Goal: Information Seeking & Learning: Learn about a topic

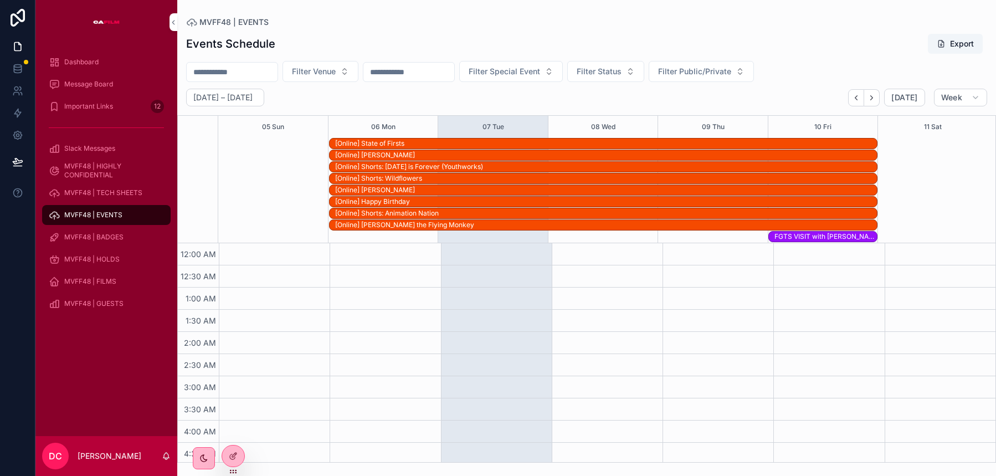
scroll to position [785, 0]
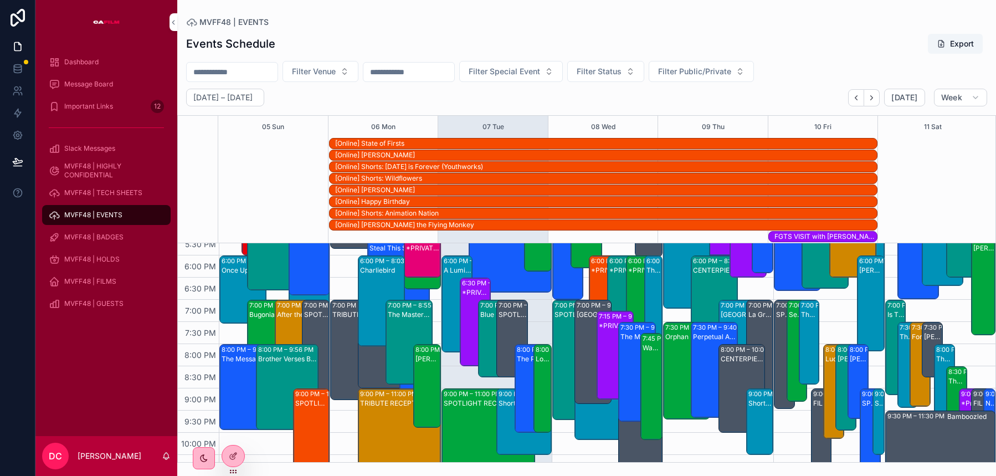
click at [952, 200] on div "[Online] Happy Birthday" at bounding box center [602, 202] width 769 height 12
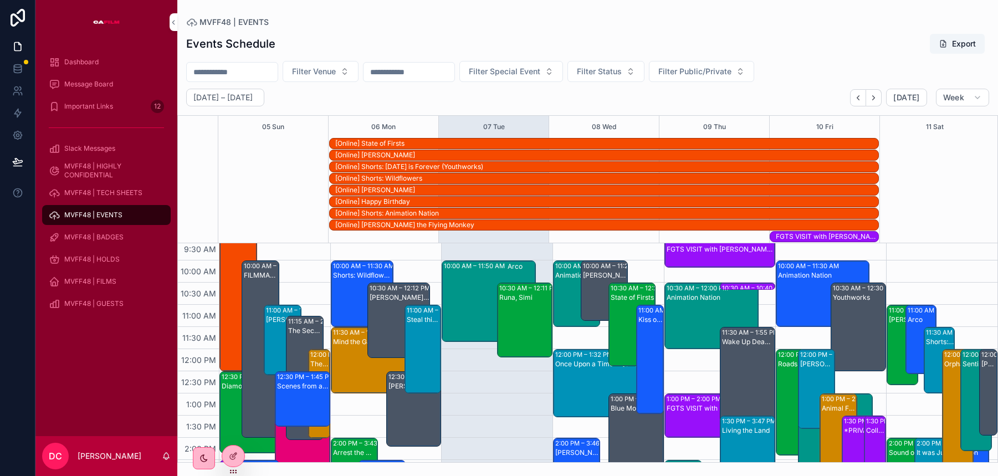
scroll to position [402, 0]
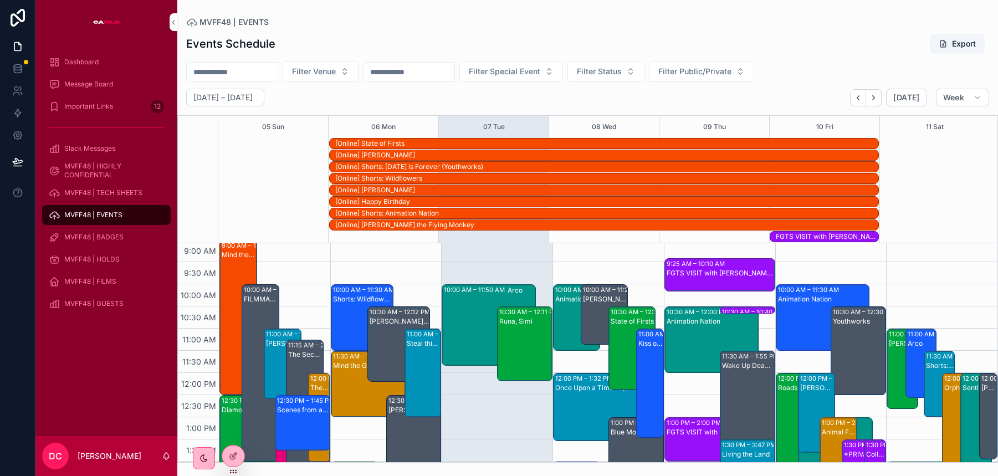
click at [593, 289] on div "10:00 AM – 11:22 AM" at bounding box center [615, 289] width 64 height 9
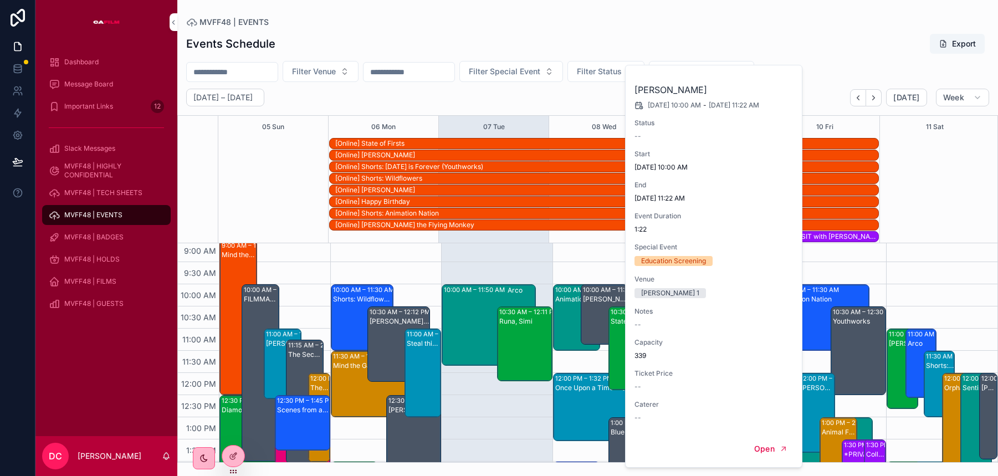
click at [563, 297] on div "Animation Nation" at bounding box center [577, 299] width 44 height 9
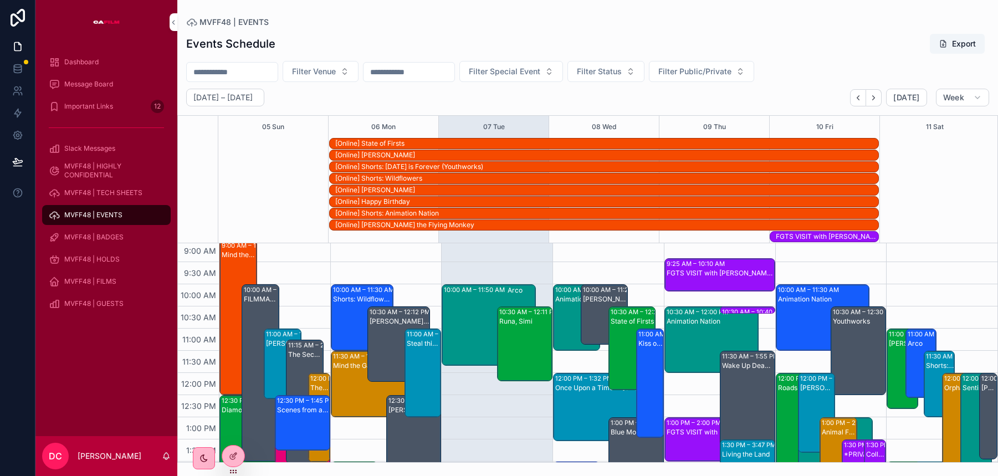
click at [592, 295] on div "[PERSON_NAME]" at bounding box center [605, 299] width 44 height 9
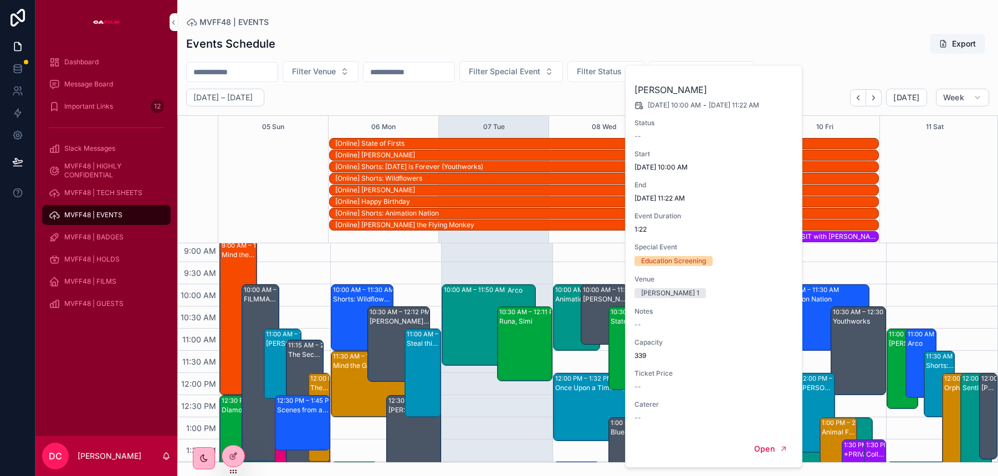
click at [558, 301] on div "Animation Nation" at bounding box center [577, 299] width 44 height 9
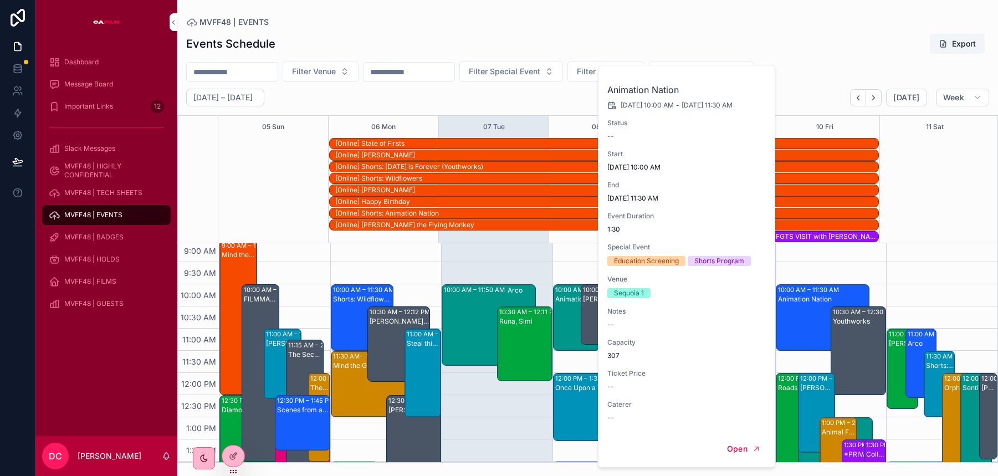
click at [792, 268] on div "10:00 AM – 11:30 AM Animation Nation 12:00 PM – 2:24 PM Roads Of Fire 10:30 AM …" at bounding box center [830, 372] width 111 height 1063
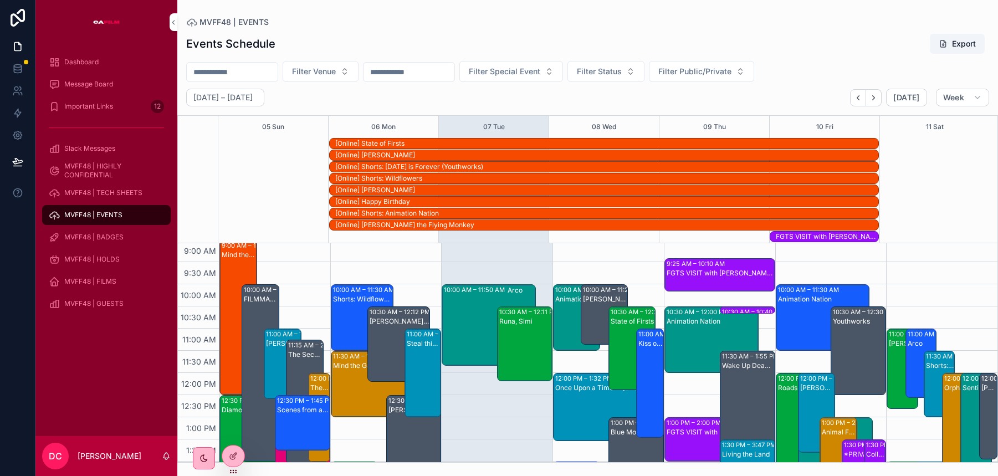
click at [677, 323] on div "Animation Nation" at bounding box center [711, 321] width 91 height 9
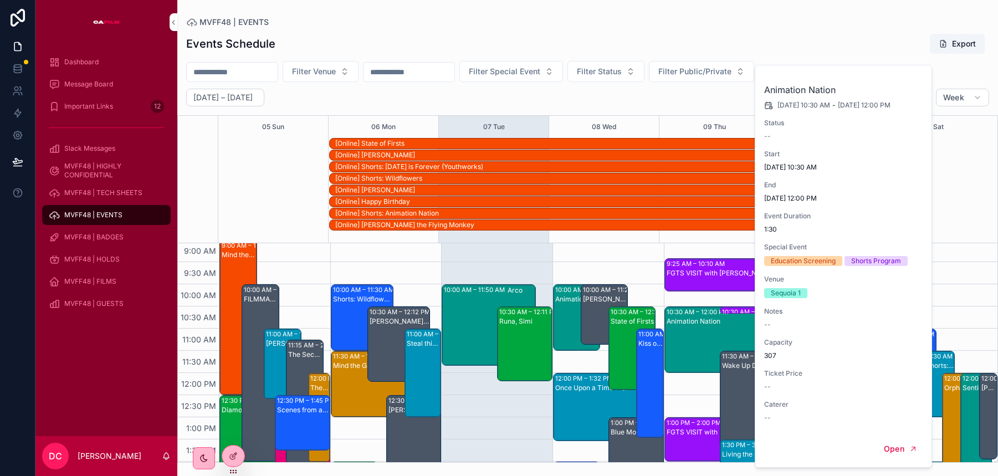
click at [730, 309] on div "10:30 AM – 10:40 AM" at bounding box center [754, 311] width 65 height 9
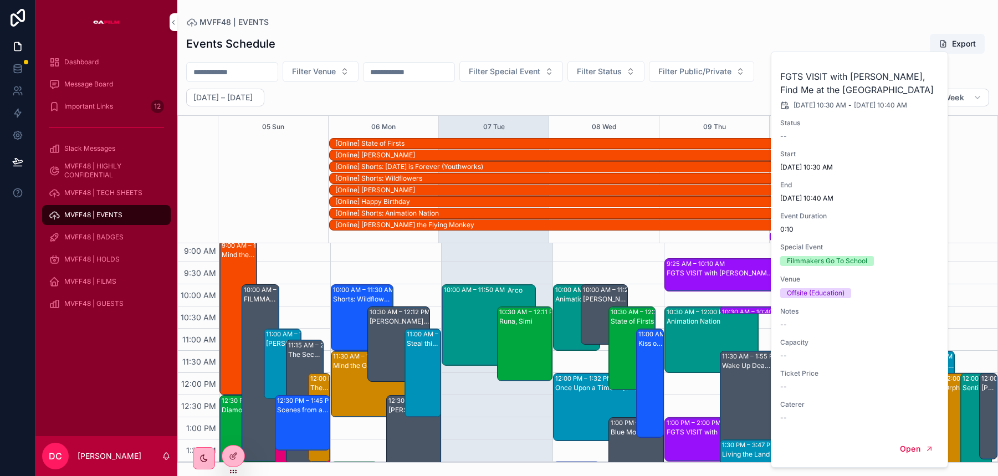
click at [687, 324] on div "Animation Nation" at bounding box center [711, 321] width 91 height 9
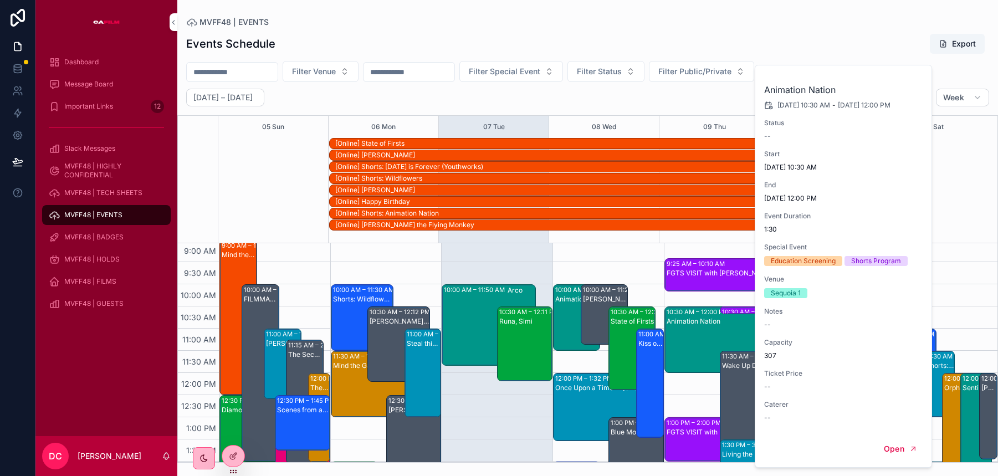
click at [685, 245] on div "9:25 AM – 10:10 AM FGTS VISIT with [PERSON_NAME] [PERSON_NAME] & [PERSON_NAME],…" at bounding box center [719, 372] width 111 height 1063
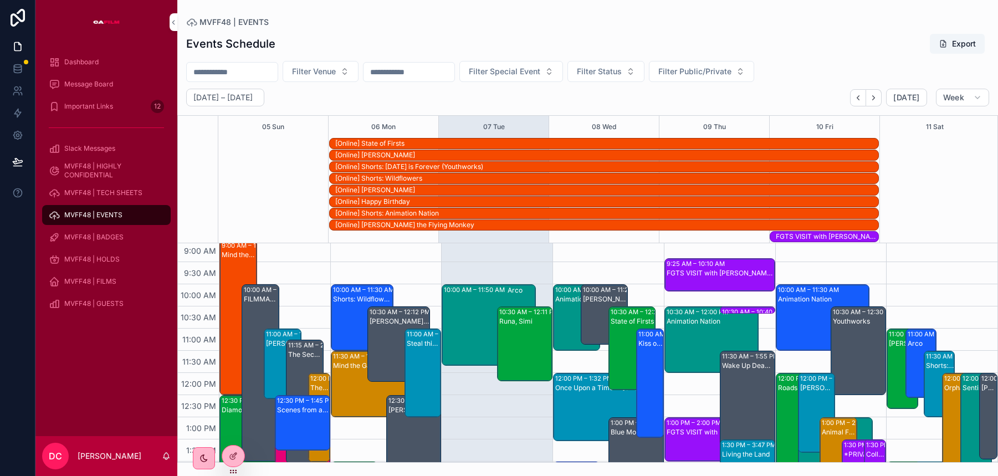
click at [846, 333] on div "Youthworks" at bounding box center [859, 359] width 52 height 86
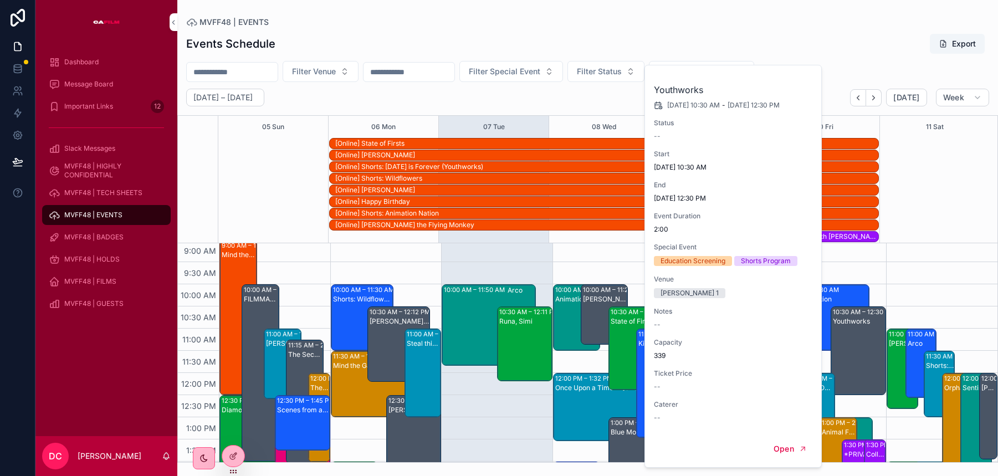
click at [872, 302] on div "10:00 AM – 11:30 AM Animation Nation 12:00 PM – 2:24 PM Roads Of Fire 10:30 AM …" at bounding box center [830, 372] width 111 height 1063
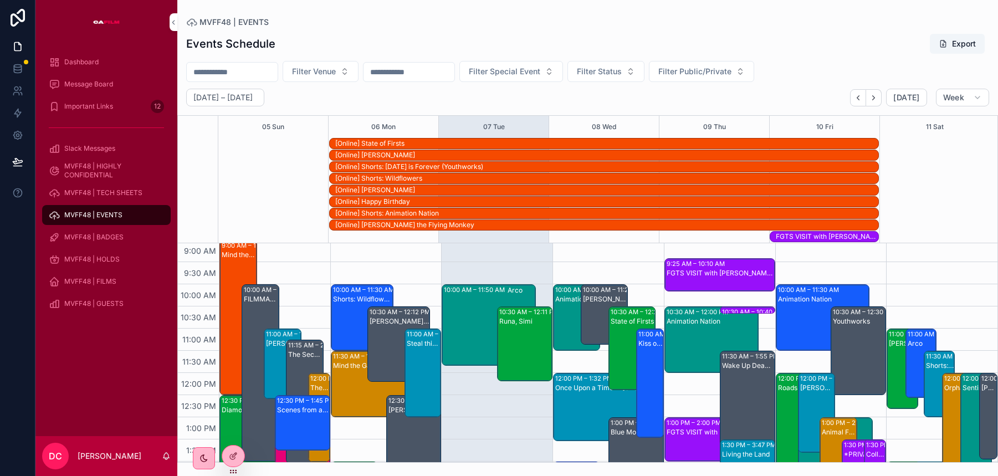
click at [649, 341] on div "Kiss of the Spider Woman" at bounding box center [650, 343] width 24 height 9
